Goal: Book appointment/travel/reservation

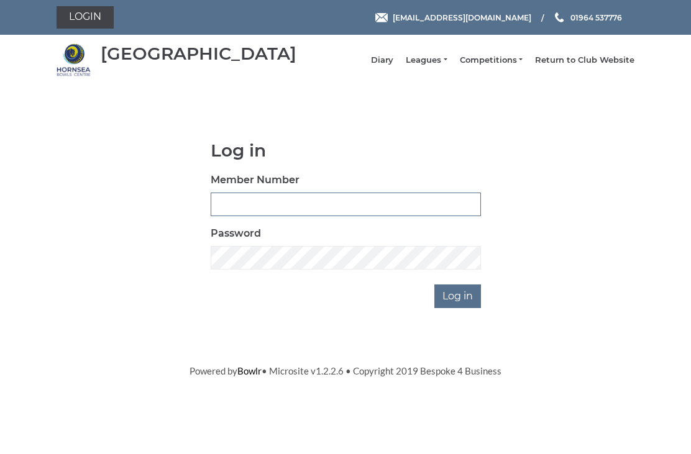
click at [252, 210] on input "Member Number" at bounding box center [346, 205] width 270 height 24
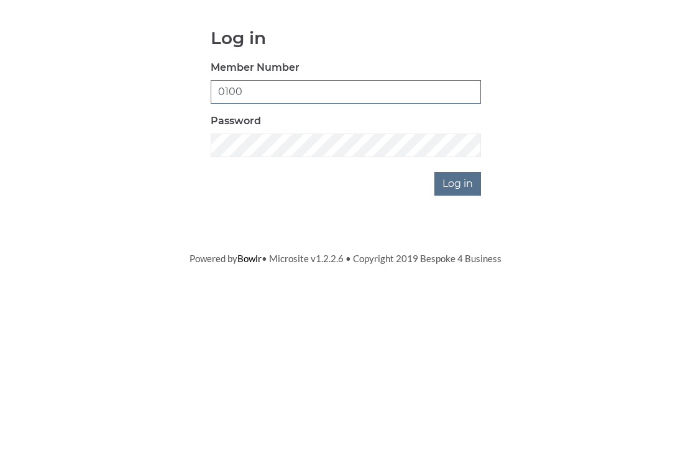
type input "0100"
click at [466, 285] on input "Log in" at bounding box center [458, 297] width 47 height 24
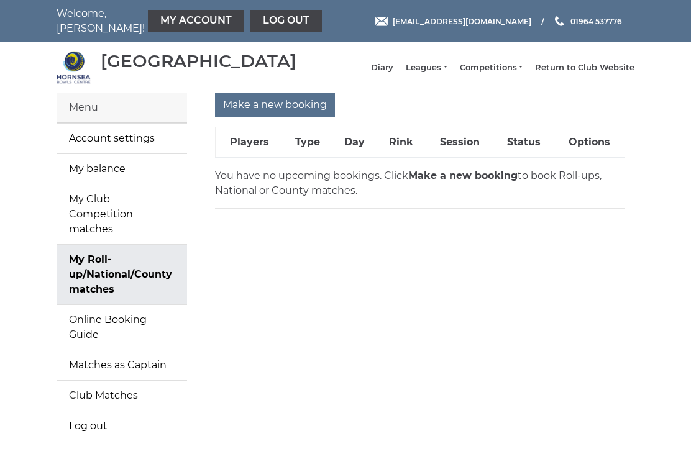
click at [127, 265] on link "My Roll-up/National/County matches" at bounding box center [122, 275] width 131 height 60
click at [292, 116] on input "Make a new booking" at bounding box center [275, 105] width 120 height 24
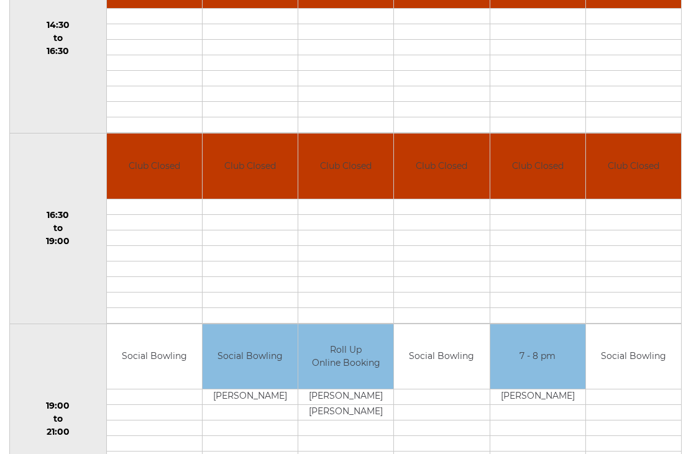
scroll to position [931, 0]
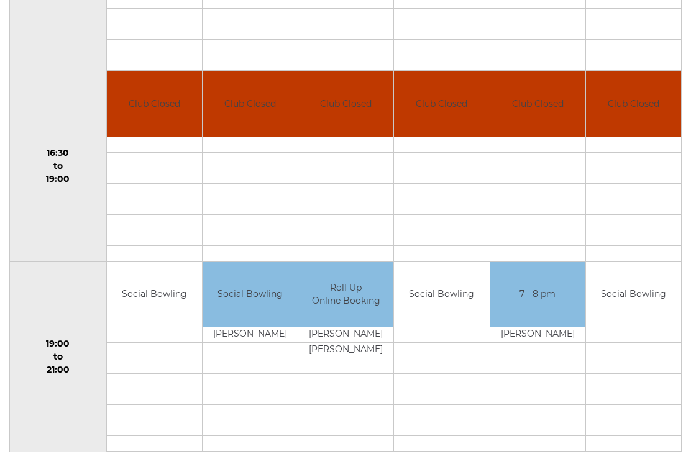
click at [0, 0] on link "Book slot" at bounding box center [0, 0] width 0 height 0
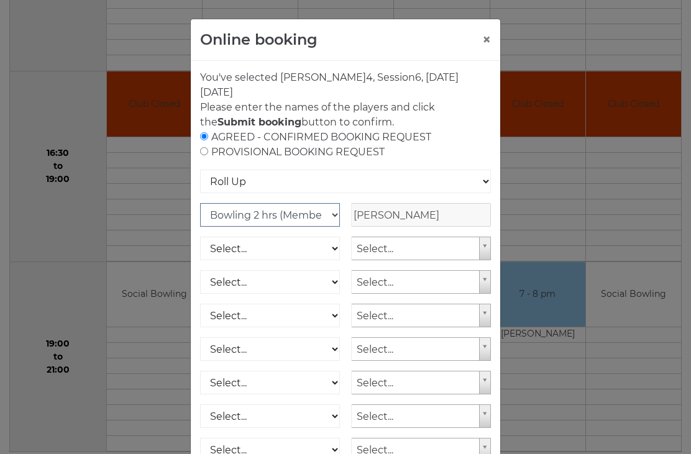
click at [333, 215] on select "Club Competition (Member) National (Member) Bowling 1.5 hrs (Member) Junior (Up…" at bounding box center [270, 215] width 140 height 24
select select "1_54"
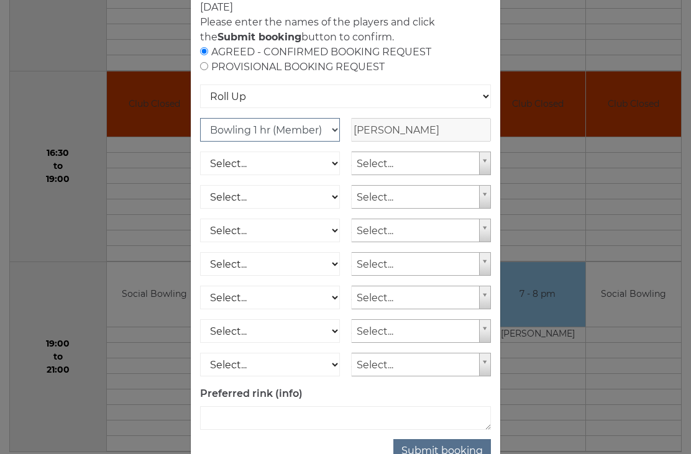
scroll to position [83, 0]
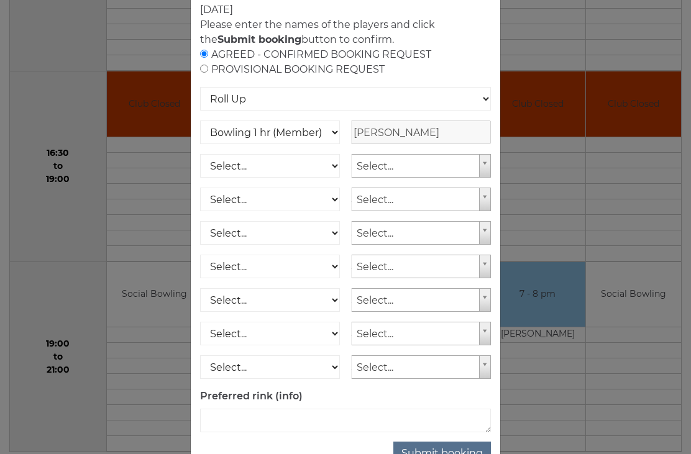
click at [461, 451] on button "Submit booking" at bounding box center [443, 454] width 98 height 24
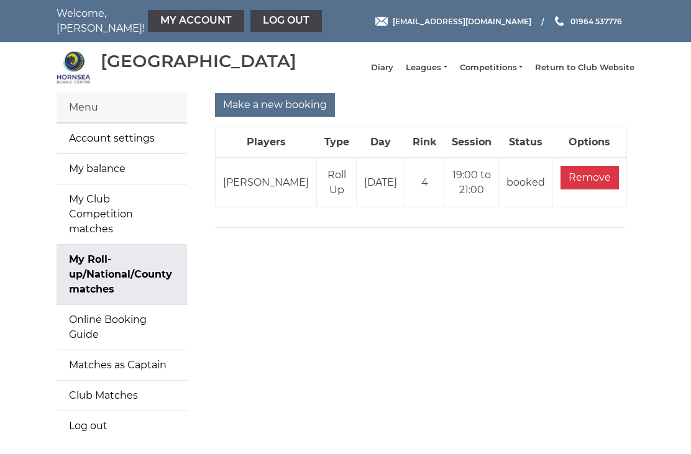
click at [109, 184] on link "My balance" at bounding box center [122, 169] width 131 height 30
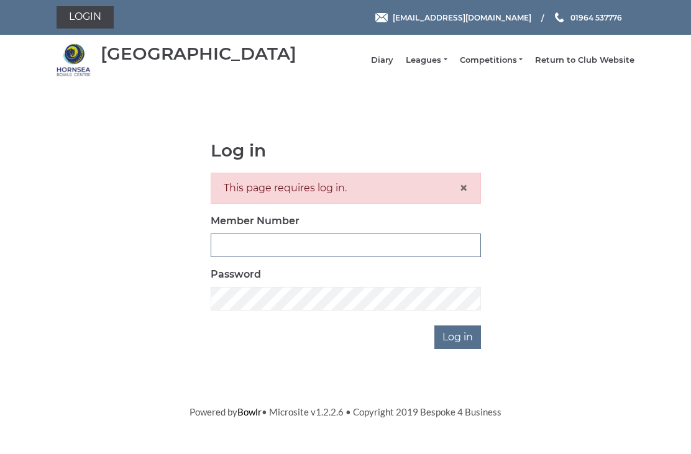
click at [274, 246] on input "Member Number" at bounding box center [346, 246] width 270 height 24
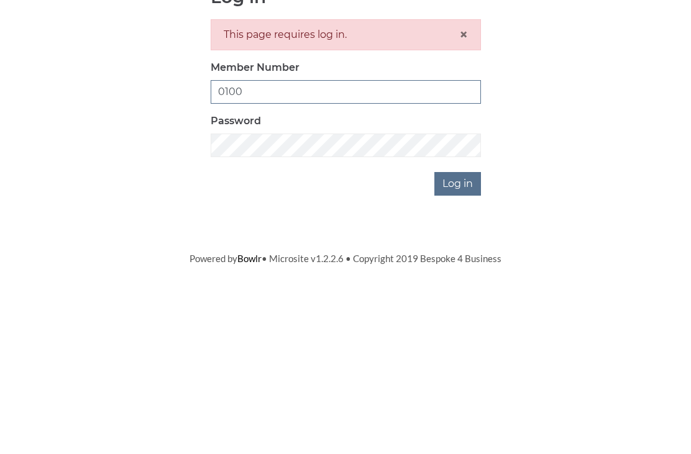
type input "0100"
click at [472, 326] on input "Log in" at bounding box center [458, 338] width 47 height 24
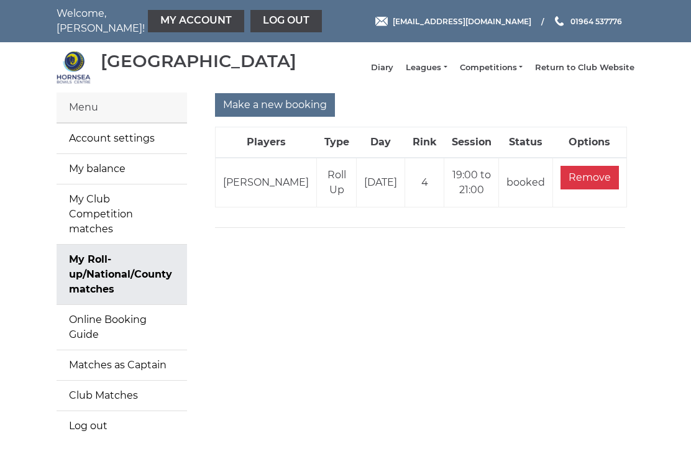
click at [394, 73] on link "Diary" at bounding box center [382, 67] width 22 height 11
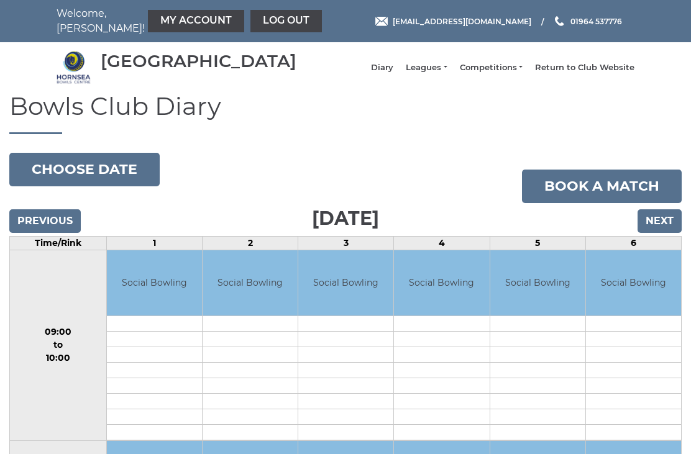
click at [667, 231] on input "Next" at bounding box center [660, 221] width 44 height 24
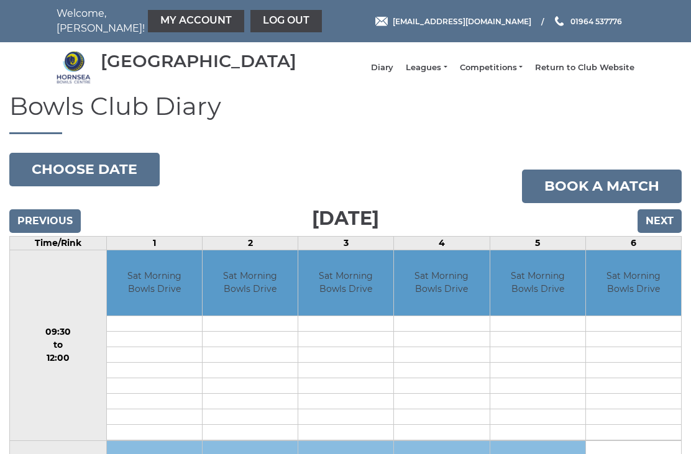
click at [672, 232] on input "Next" at bounding box center [660, 221] width 44 height 24
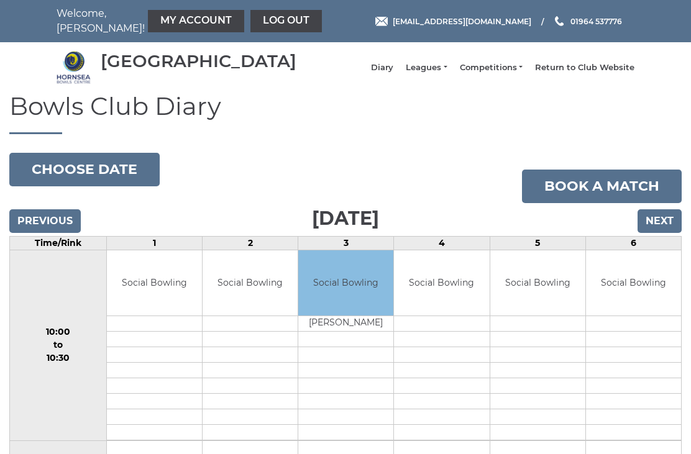
click at [668, 233] on input "Next" at bounding box center [660, 221] width 44 height 24
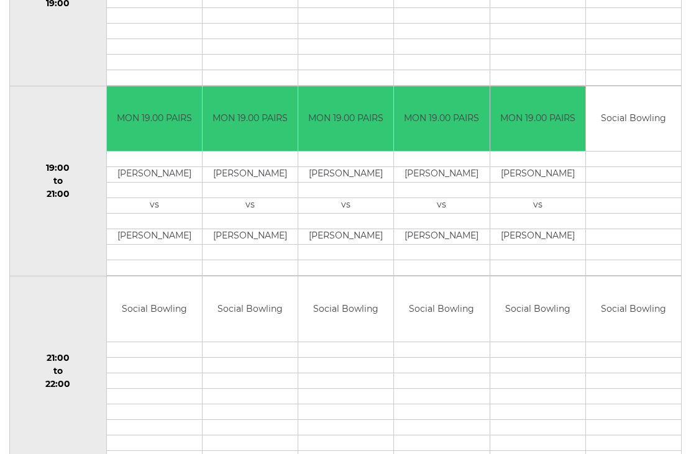
scroll to position [1132, 0]
